Goal: Register for event/course

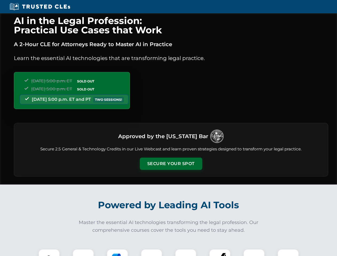
click at [171, 164] on button "Secure Your Spot" at bounding box center [171, 164] width 62 height 12
click at [49, 253] on img at bounding box center [48, 259] width 15 height 15
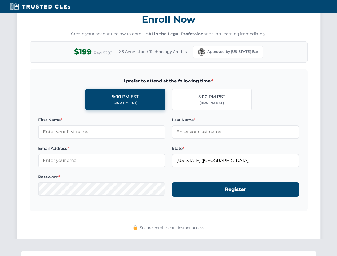
scroll to position [523, 0]
